Goal: Transaction & Acquisition: Purchase product/service

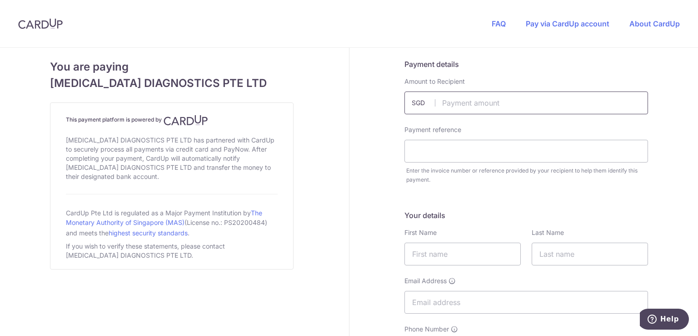
click at [508, 104] on input "text" at bounding box center [527, 102] width 244 height 23
type input "5959.03"
click at [416, 151] on input "text" at bounding box center [527, 151] width 244 height 23
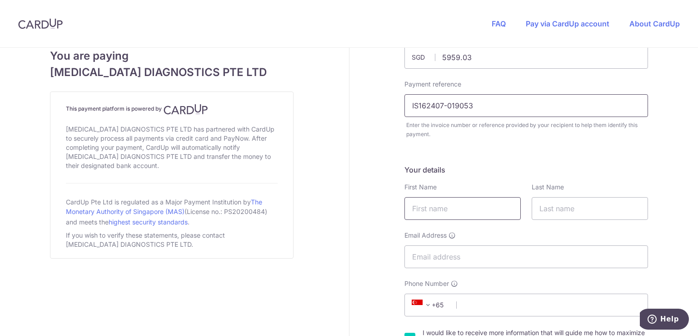
type input "IS162407-019053"
click at [448, 213] on input "text" at bounding box center [463, 208] width 116 height 23
type input "[PERSON_NAME]"
type input "Tan"
type input "[PERSON_NAME][EMAIL_ADDRESS][DOMAIN_NAME]"
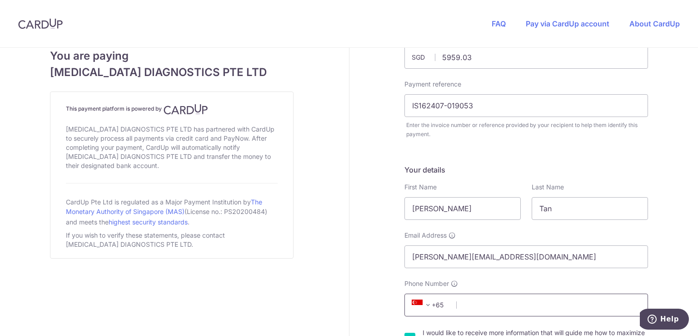
click at [486, 304] on input "Phone Number" at bounding box center [527, 304] width 244 height 23
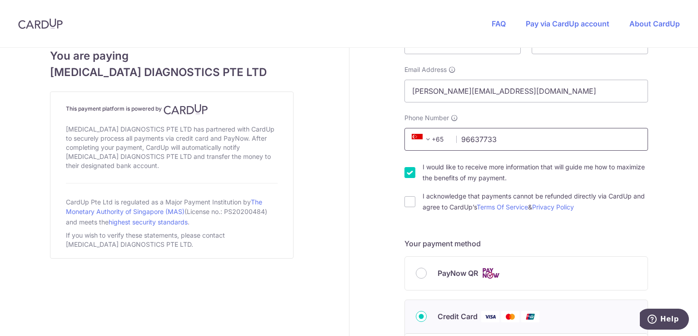
scroll to position [227, 0]
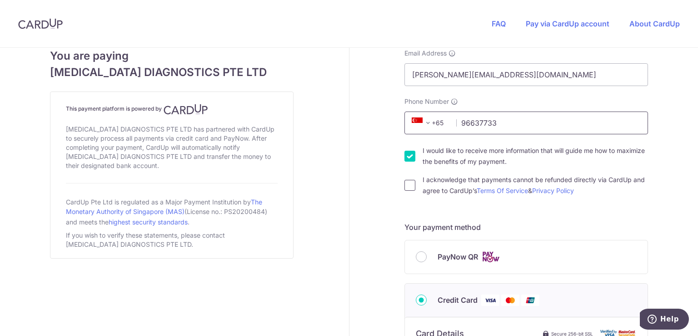
type input "96637733"
click at [409, 186] on input "I acknowledge that payments cannot be refunded directly via CardUp and agree to…" at bounding box center [410, 185] width 11 height 11
checkbox input "true"
click at [406, 154] on input "I would like to receive more information that will guide me how to maximize the…" at bounding box center [410, 156] width 11 height 11
checkbox input "false"
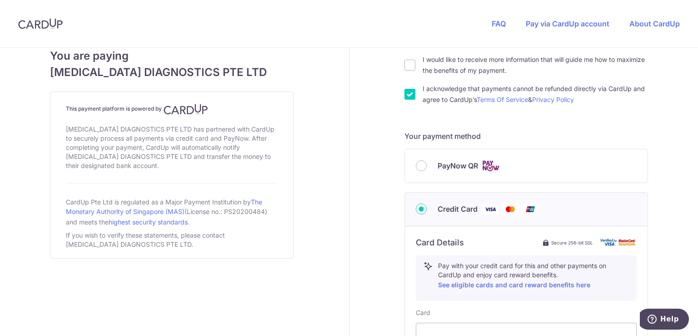
scroll to position [455, 0]
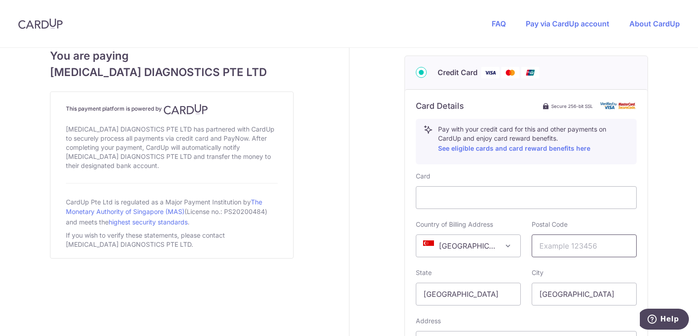
click at [552, 238] on input "text" at bounding box center [584, 245] width 105 height 23
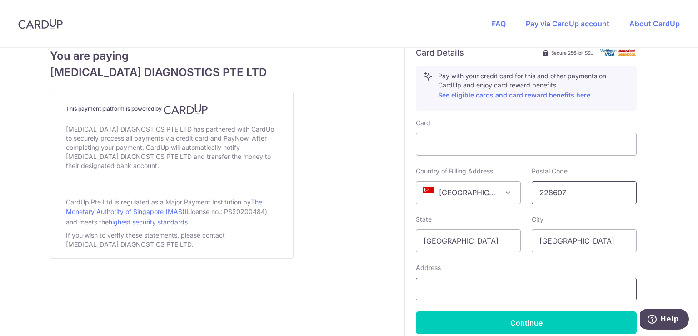
scroll to position [591, 0]
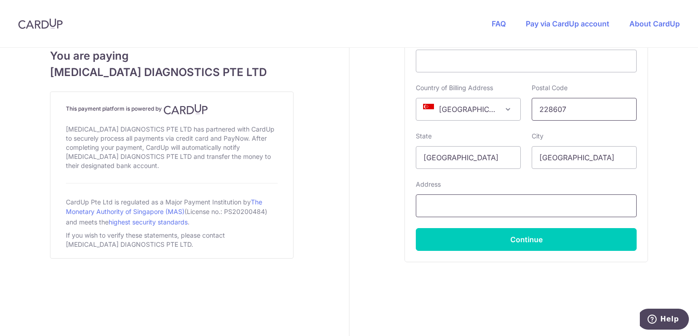
type input "228607"
click at [492, 211] on input "text" at bounding box center [526, 205] width 221 height 23
type input "[STREET_ADDRESS]"
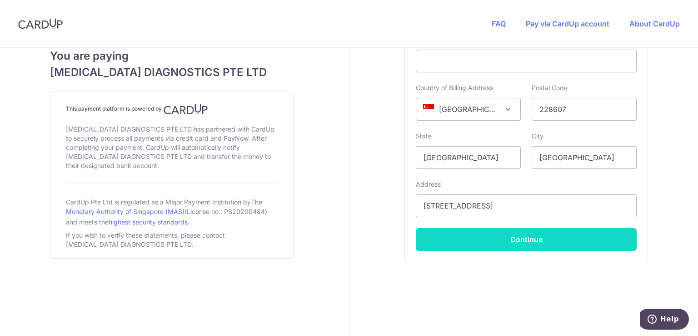
click at [564, 234] on button "Continue" at bounding box center [526, 239] width 221 height 23
type input "**** 6658"
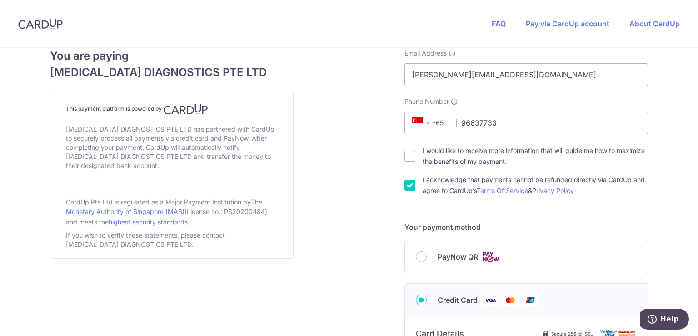
scroll to position [455, 0]
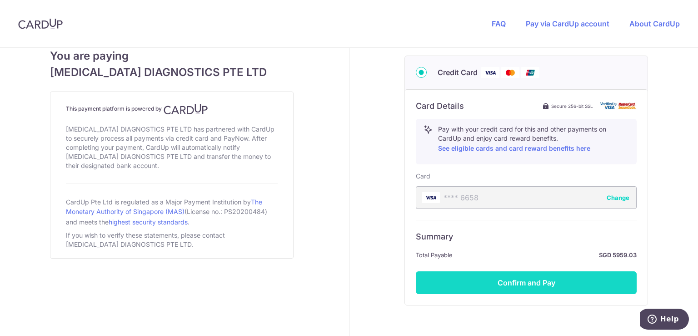
click at [520, 282] on button "Confirm and Pay" at bounding box center [526, 282] width 221 height 23
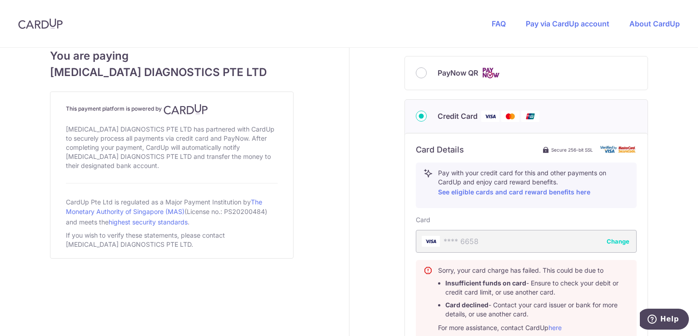
scroll to position [409, 0]
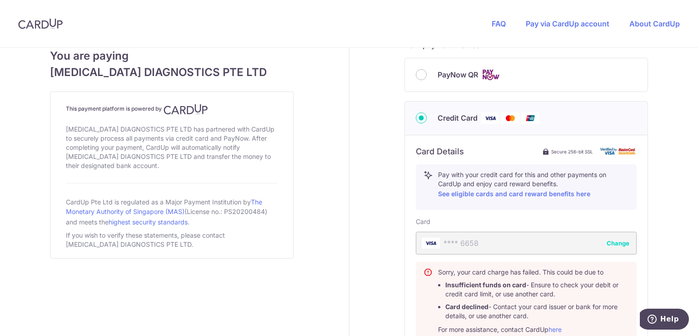
click at [614, 243] on button "Change" at bounding box center [618, 242] width 23 height 9
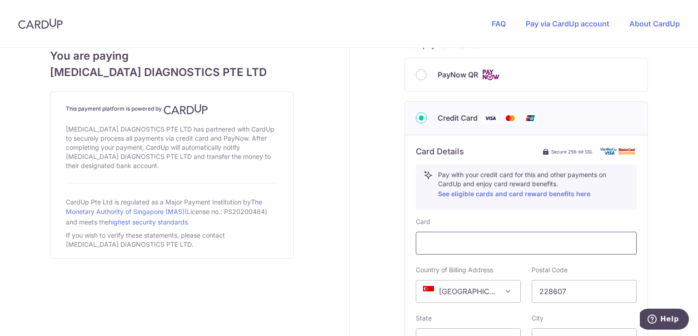
click at [502, 248] on div at bounding box center [526, 242] width 221 height 23
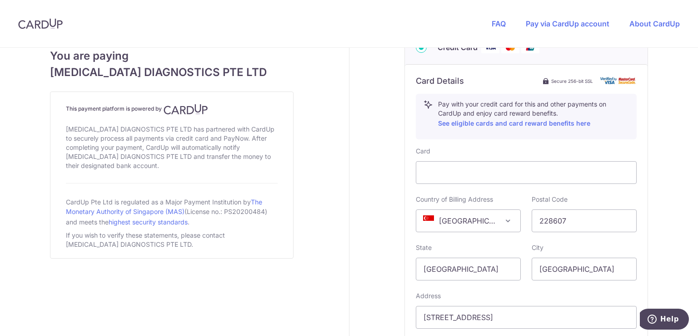
scroll to position [546, 0]
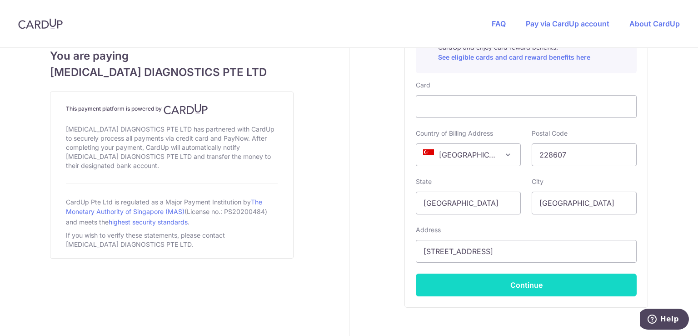
click at [522, 282] on button "Continue" at bounding box center [526, 284] width 221 height 23
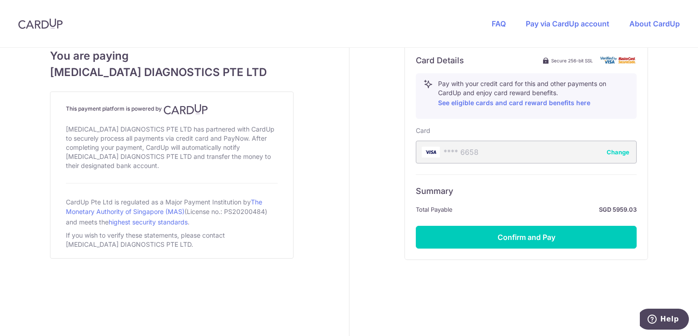
scroll to position [500, 0]
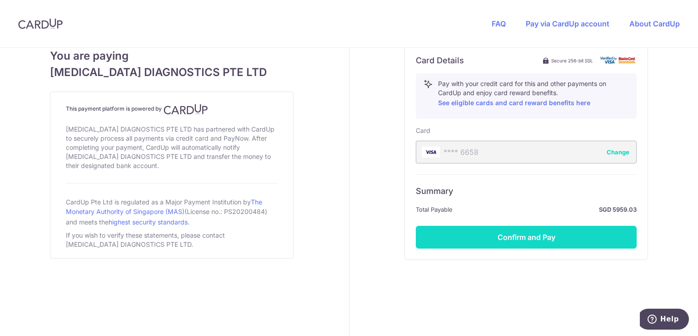
click at [553, 235] on button "Confirm and Pay" at bounding box center [526, 237] width 221 height 23
